Goal: Consume media (video, audio)

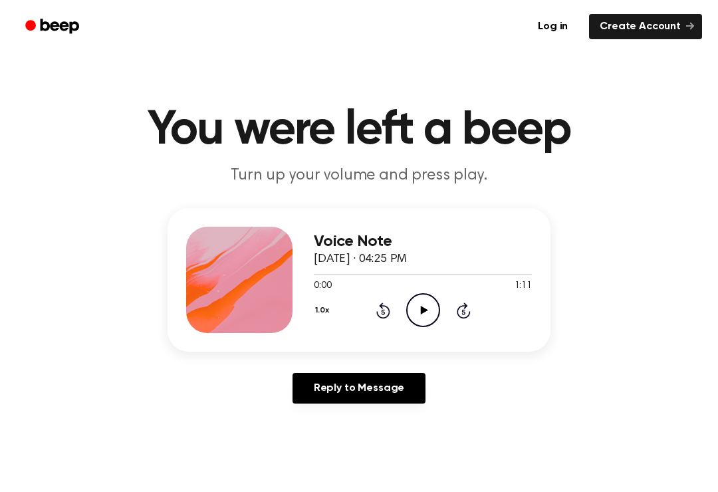
click at [47, 34] on icon "Beep" at bounding box center [53, 26] width 57 height 19
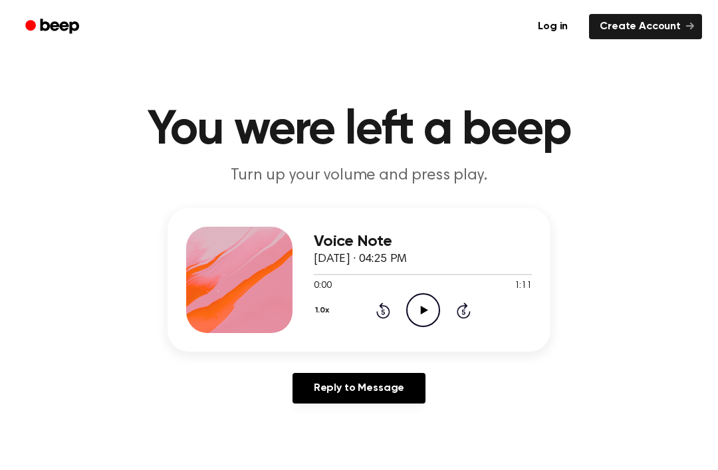
click at [426, 311] on icon "Play Audio" at bounding box center [423, 310] width 34 height 34
